Goal: Task Accomplishment & Management: Use online tool/utility

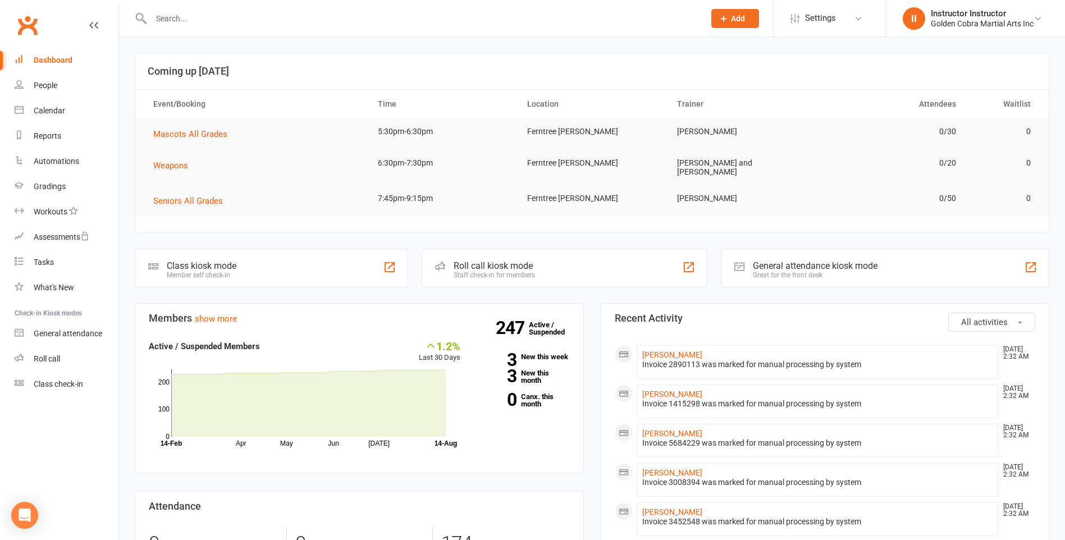
drag, startPoint x: 0, startPoint y: 0, endPoint x: 214, endPoint y: 274, distance: 348.0
click at [214, 274] on div "Member self check-in" at bounding box center [202, 275] width 70 height 8
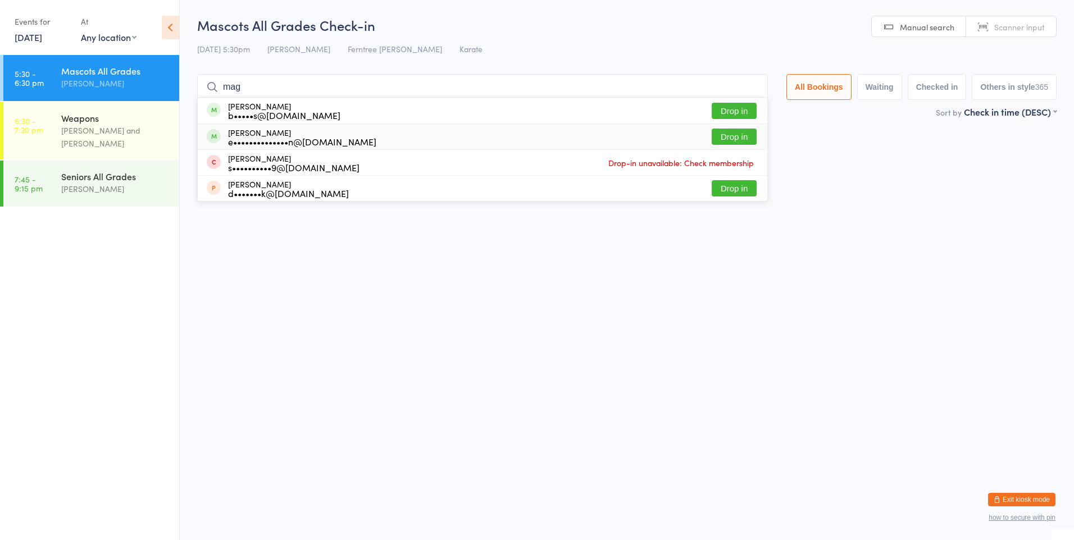
type input "mag"
click at [316, 136] on div "Magnus Kellerman e••••••••••••••n@gmail.com" at bounding box center [302, 137] width 148 height 18
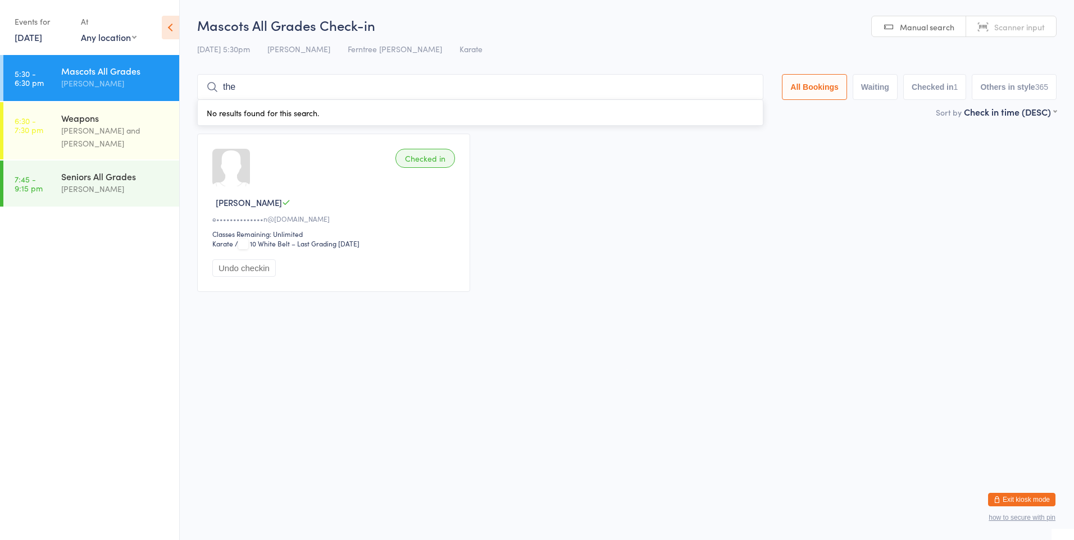
type input "theo"
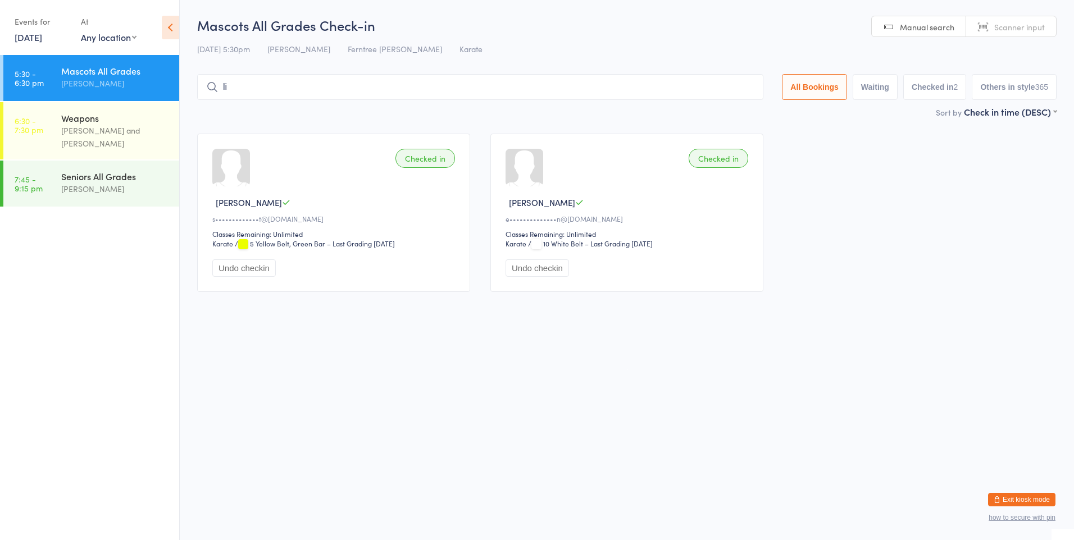
type input "l"
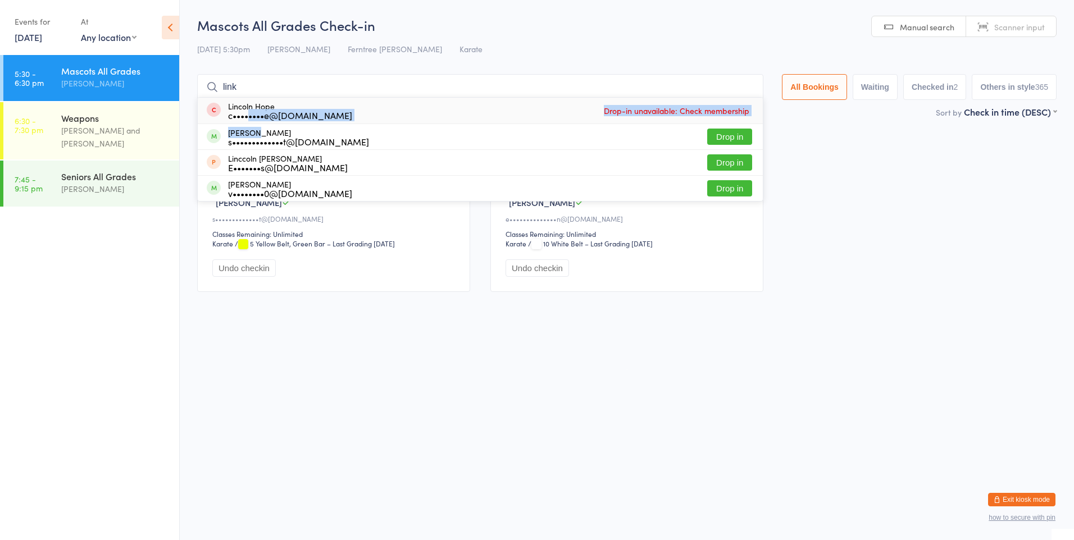
drag, startPoint x: 249, startPoint y: 122, endPoint x: 253, endPoint y: 134, distance: 12.8
click at [254, 129] on ul "Lincoln Hope c••••••••e@gmail.com Drop-in unavailable: Check membership Lincoln…" at bounding box center [480, 149] width 566 height 104
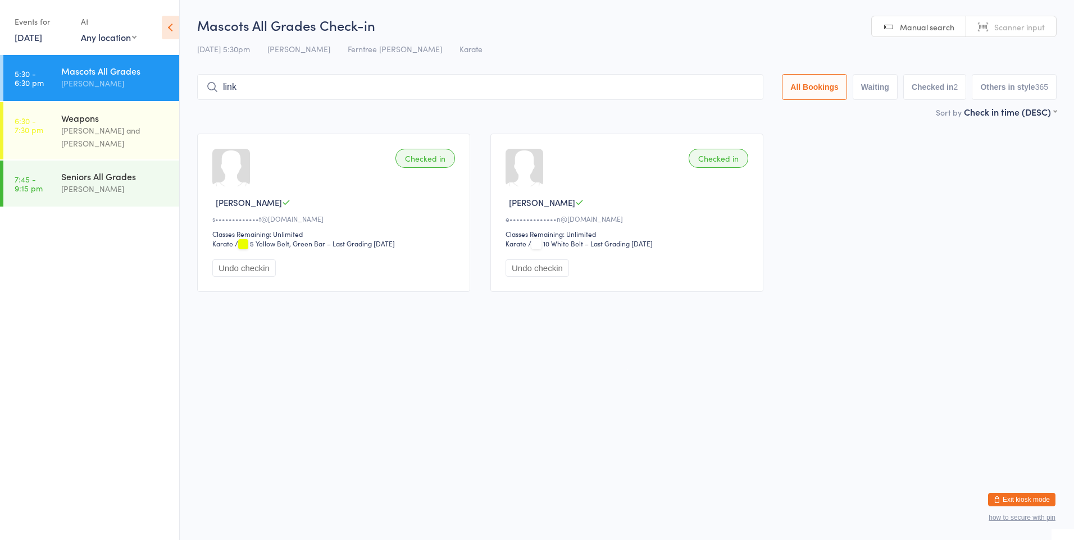
click at [262, 79] on input "link" at bounding box center [480, 87] width 566 height 26
type input "l"
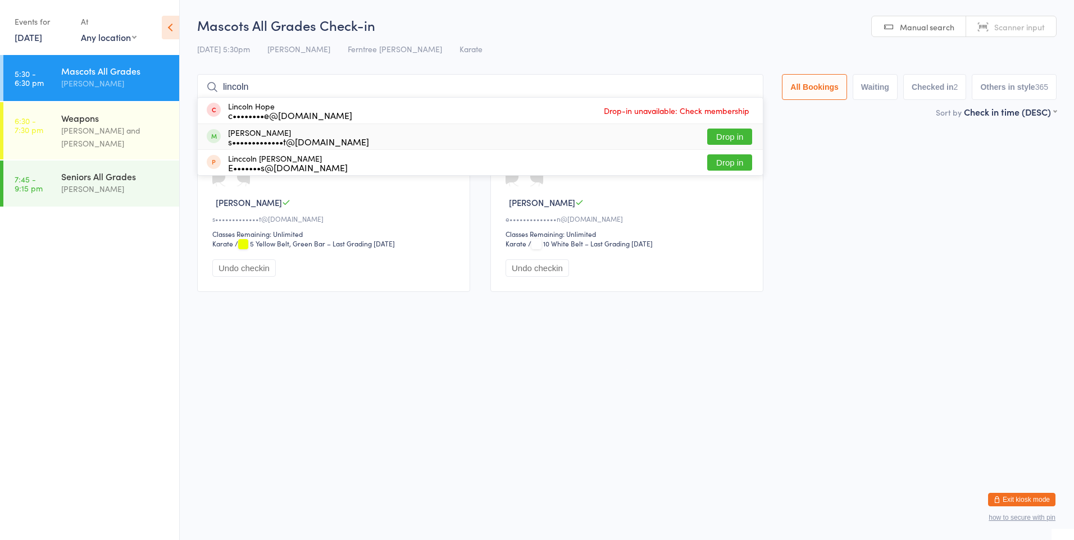
type input "lincoln"
click at [230, 135] on div "Lincoln Hallett s•••••••••••••t@gmail.com" at bounding box center [298, 137] width 141 height 18
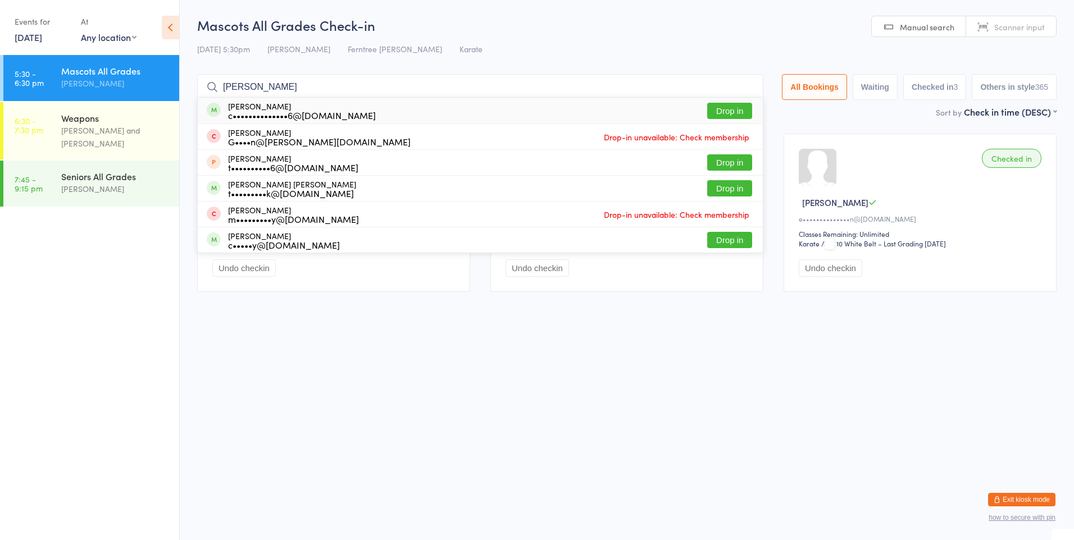
type input "henry"
click at [727, 113] on button "Drop in" at bounding box center [729, 111] width 45 height 16
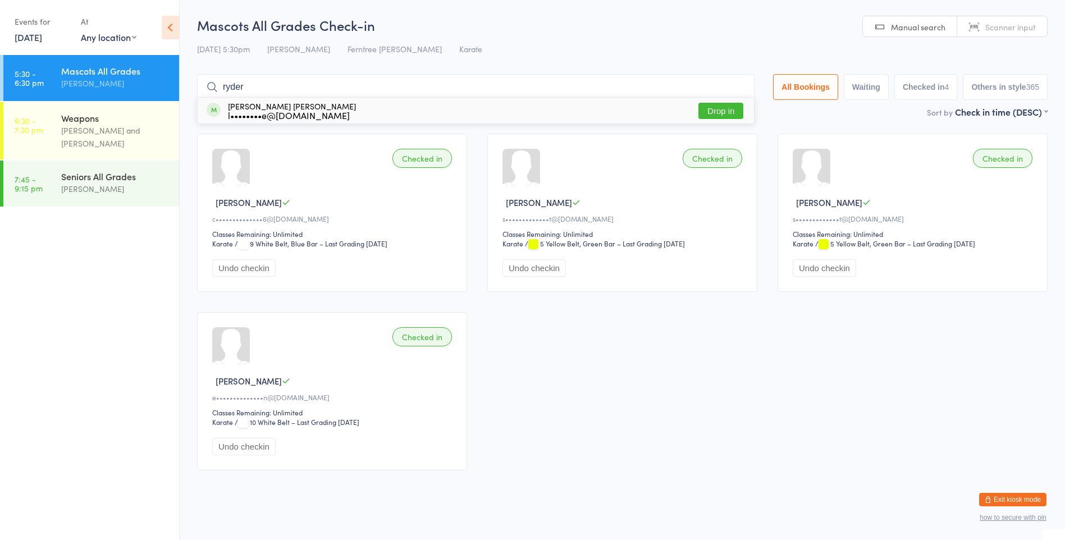
type input "ryder"
click at [715, 111] on button "Drop in" at bounding box center [720, 111] width 45 height 16
